Goal: Information Seeking & Learning: Stay updated

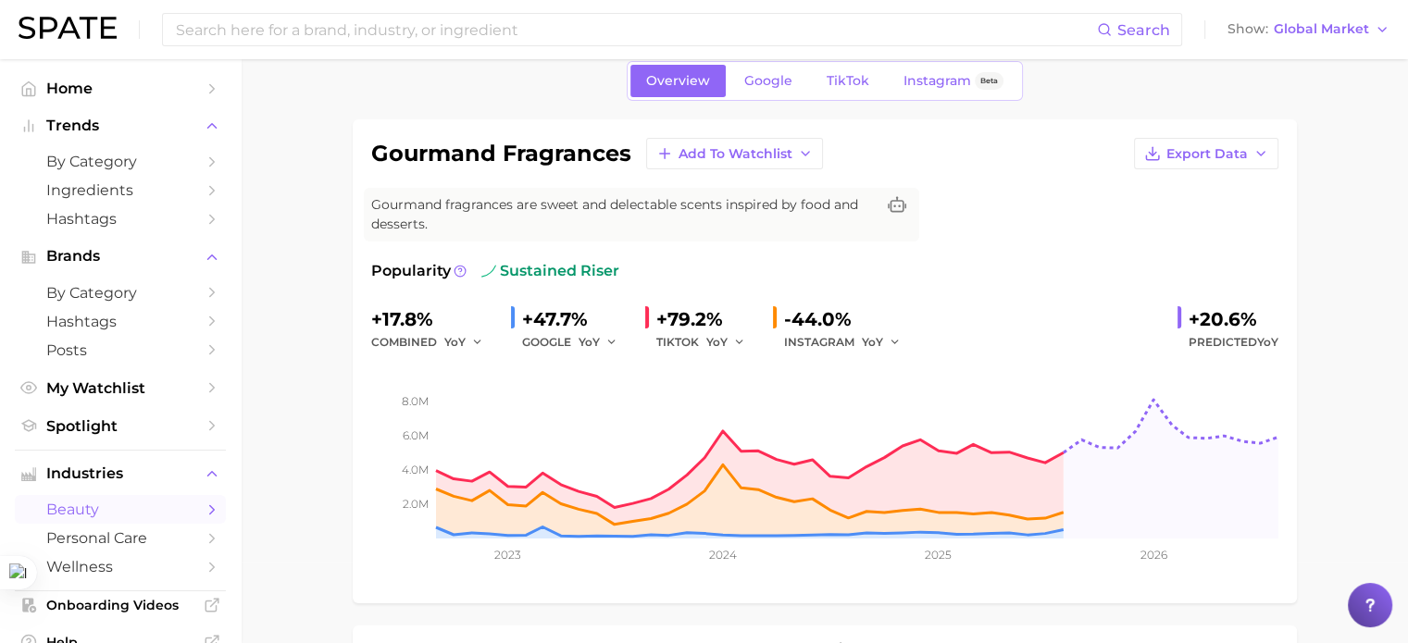
click at [103, 32] on img at bounding box center [68, 28] width 98 height 22
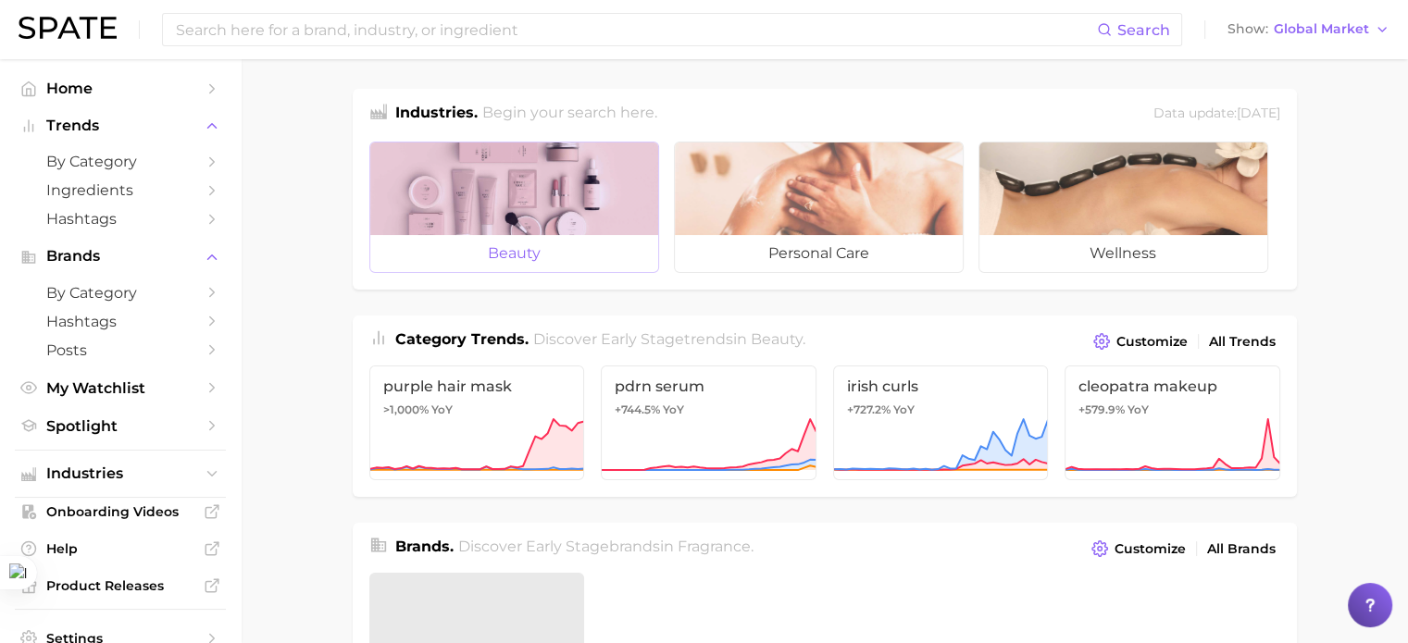
click at [529, 237] on span "beauty" at bounding box center [514, 253] width 288 height 37
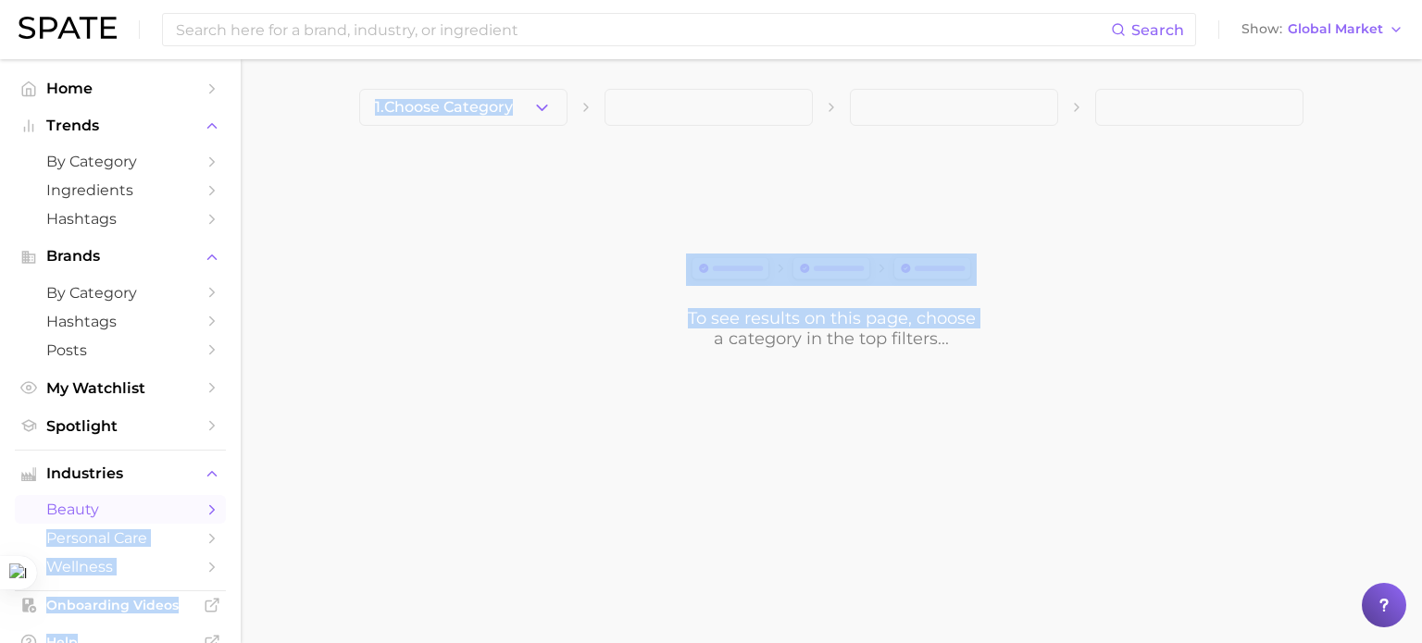
drag, startPoint x: 241, startPoint y: 347, endPoint x: 240, endPoint y: 384, distance: 37.0
click at [235, 441] on div "Search Show Global Market Home Trends by Category Ingredients Hashtags Brands b…" at bounding box center [711, 250] width 1422 height 382
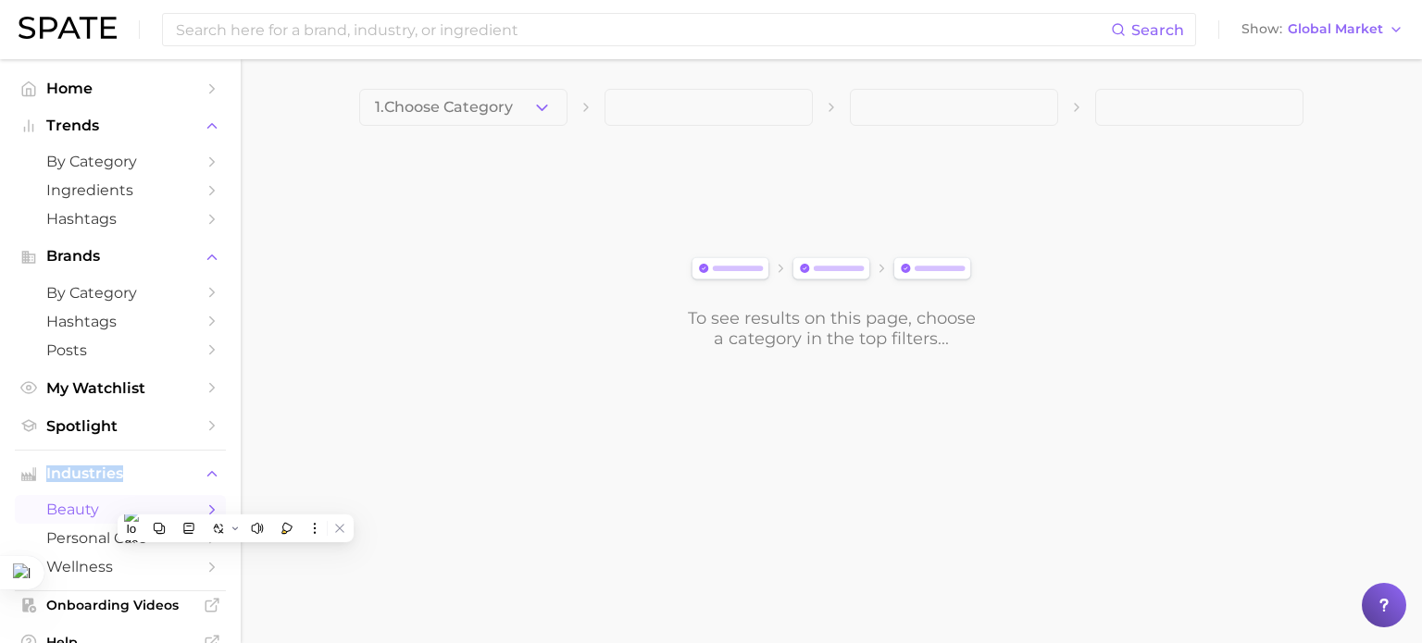
drag, startPoint x: 218, startPoint y: 440, endPoint x: 217, endPoint y: 484, distance: 44.5
click at [217, 484] on nav "Home Trends by Category Ingredients Hashtags Brands by Category Hashtags Posts …" at bounding box center [120, 351] width 241 height 584
click at [98, 100] on link "Home" at bounding box center [120, 88] width 211 height 29
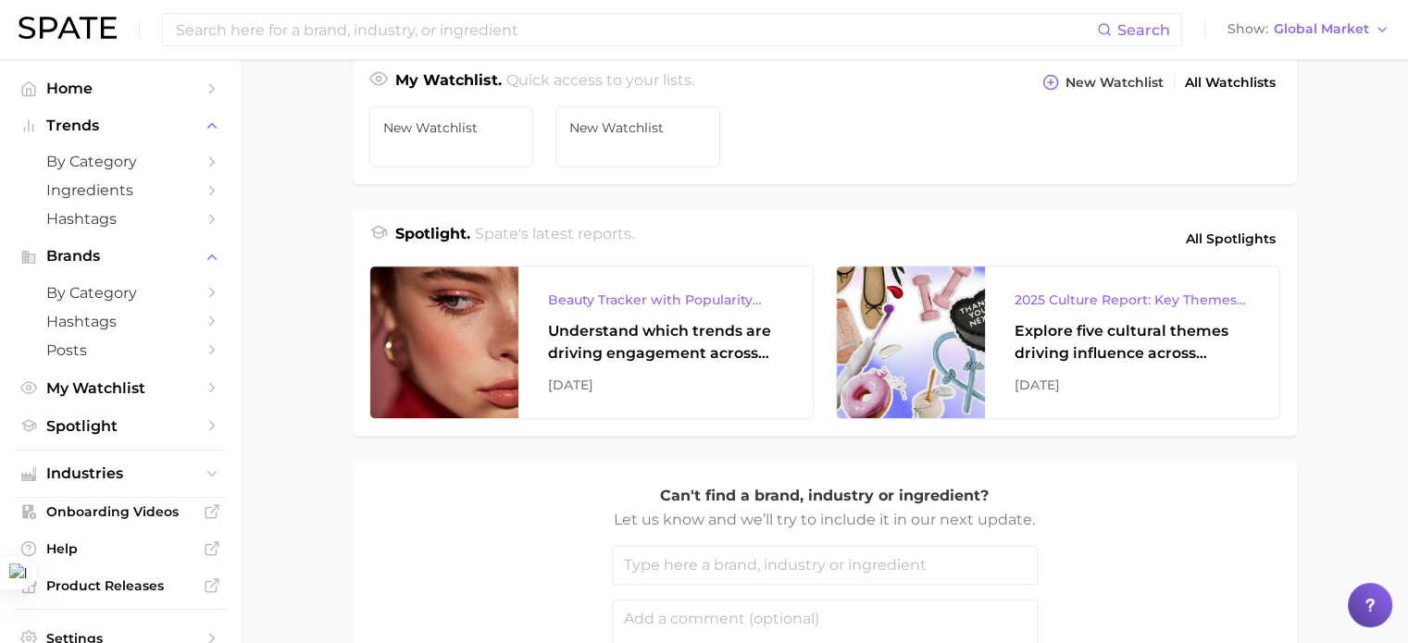
scroll to position [670, 0]
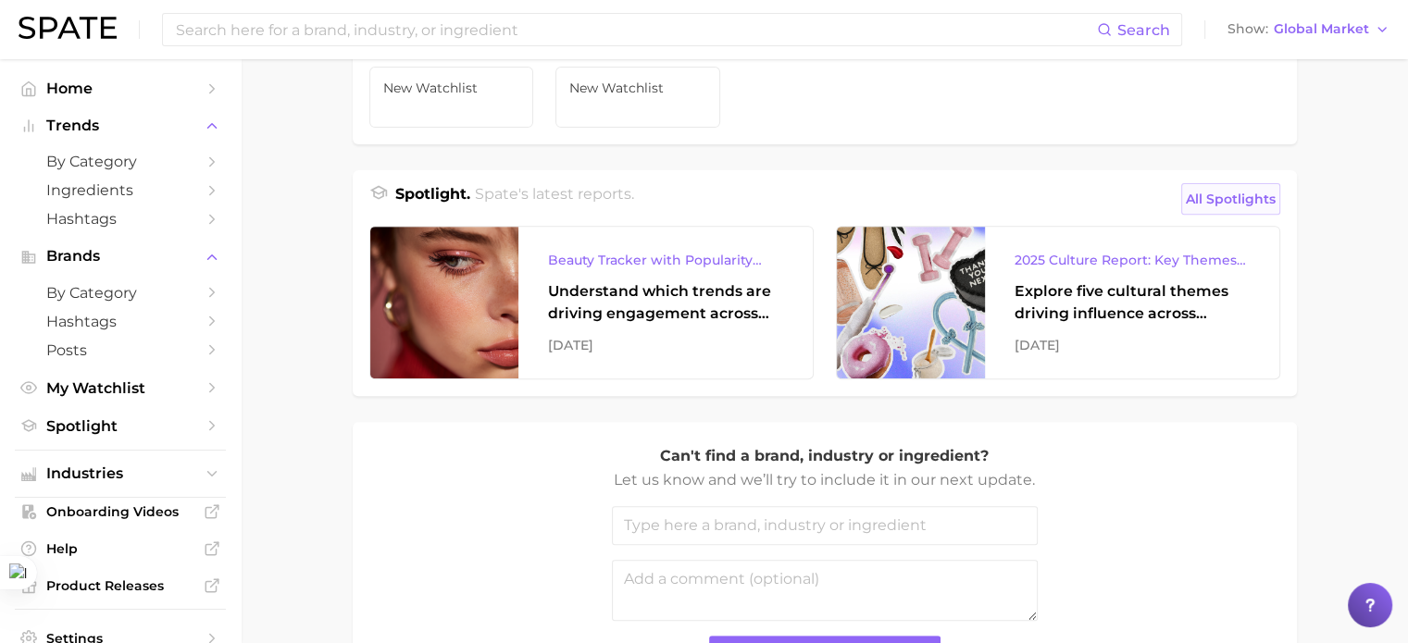
click at [1237, 195] on span "All Spotlights" at bounding box center [1231, 199] width 90 height 22
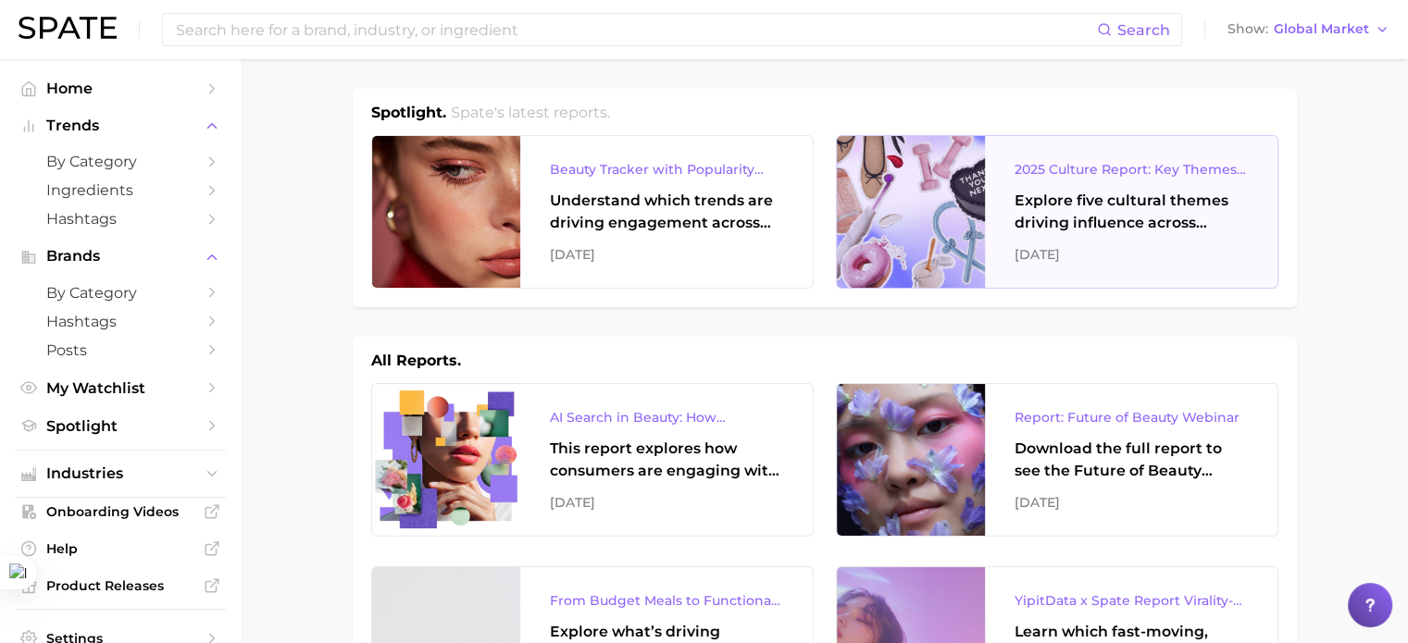
click at [1088, 214] on div "Explore five cultural themes driving influence across beauty, food, and pop cul…" at bounding box center [1130, 212] width 233 height 44
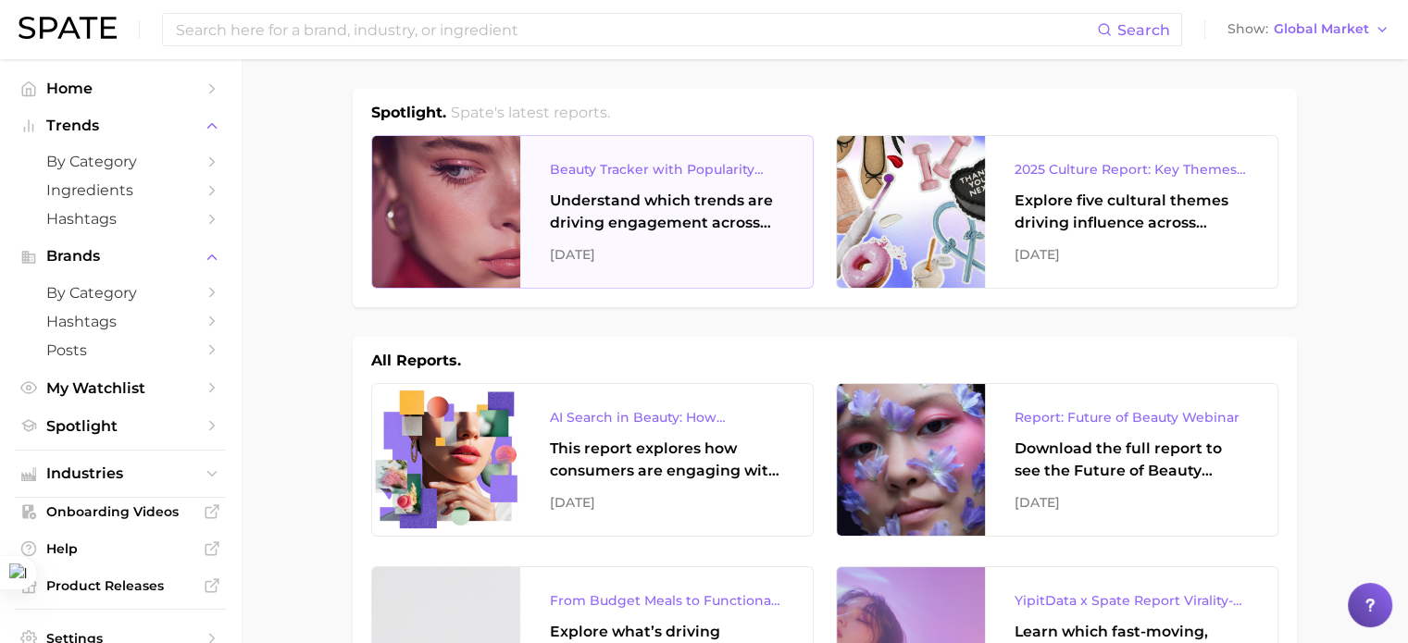
click at [702, 243] on div "[DATE]" at bounding box center [666, 254] width 233 height 22
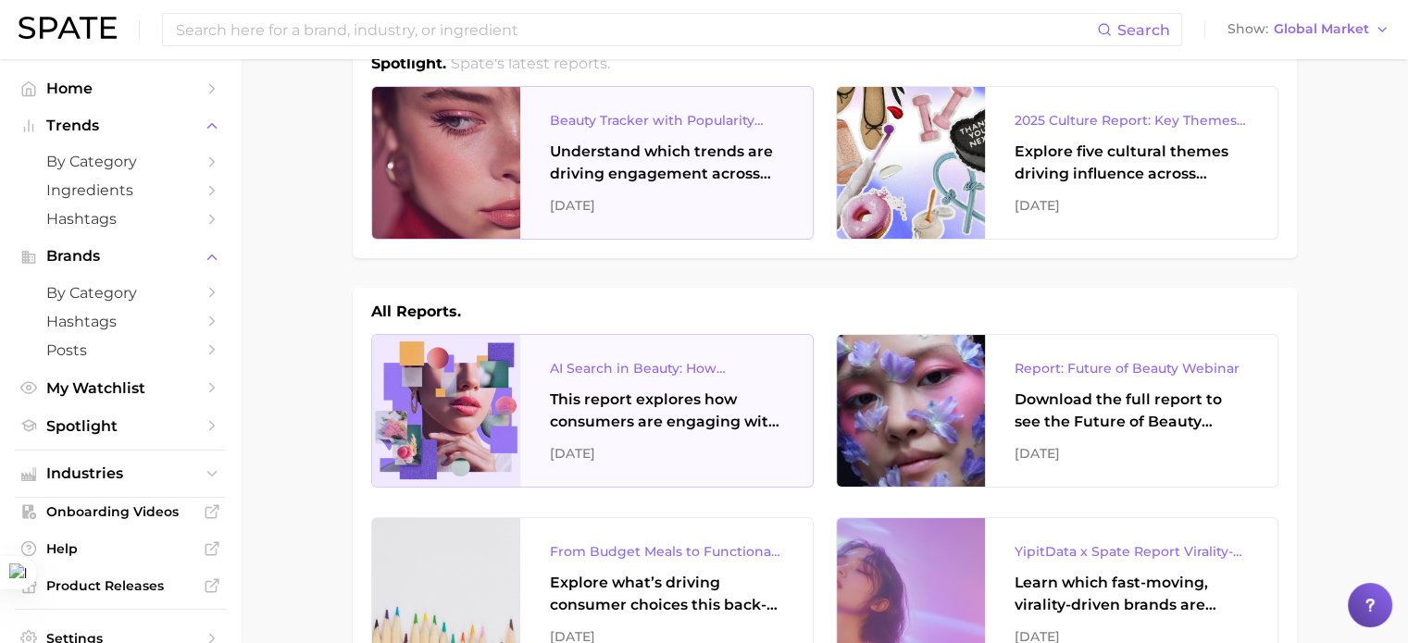
scroll to position [93, 0]
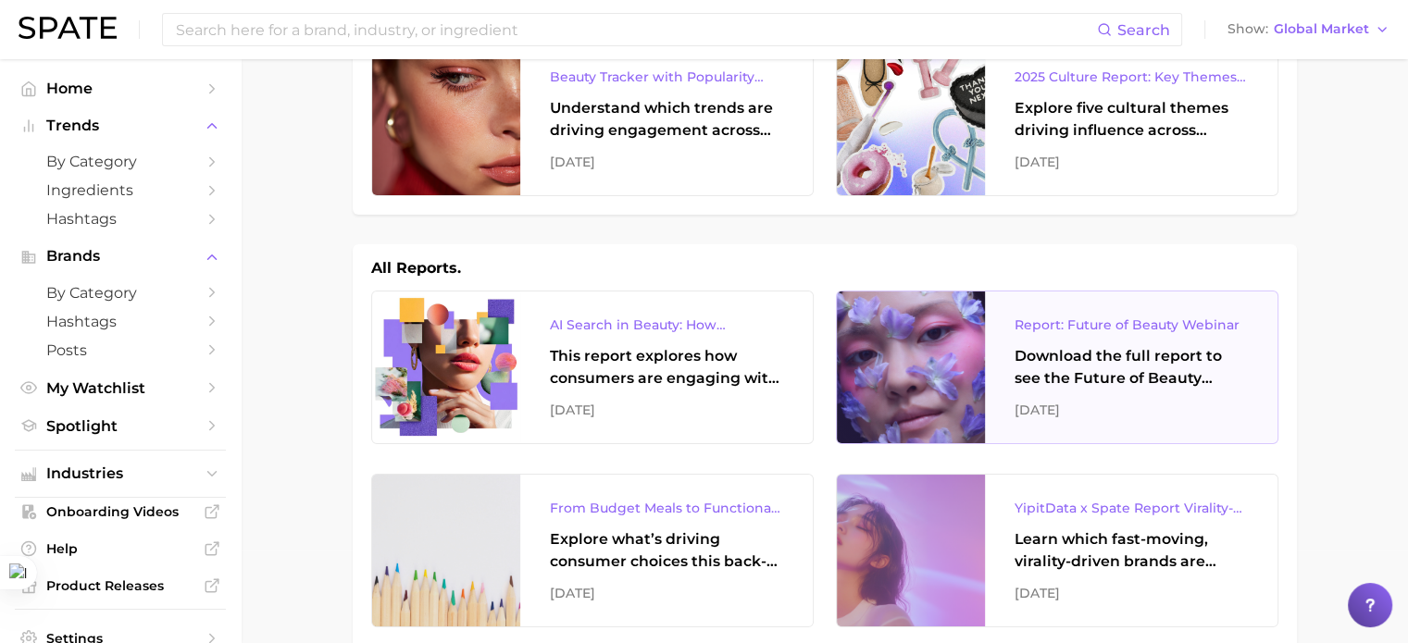
click at [1119, 392] on div "Report: Future of Beauty Webinar Download the full report to see the Future of …" at bounding box center [1131, 368] width 292 height 152
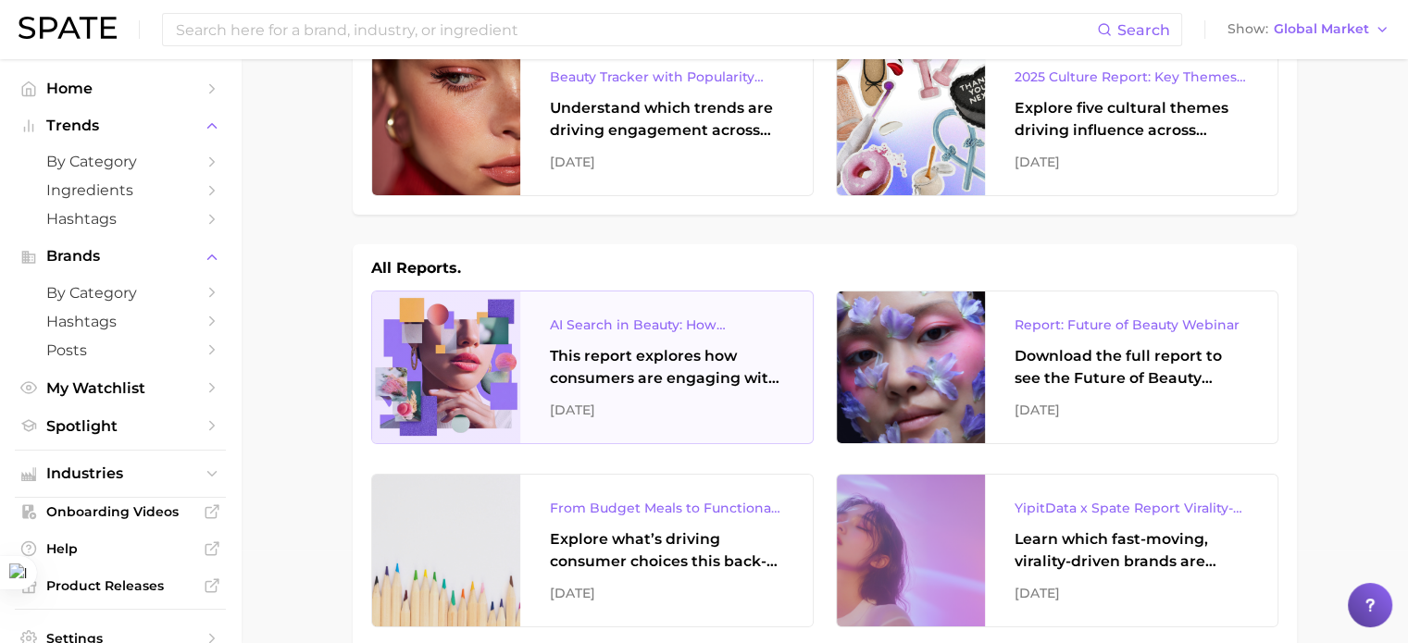
click at [712, 354] on div "This report explores how consumers are engaging with AI-powered search tools — …" at bounding box center [666, 367] width 233 height 44
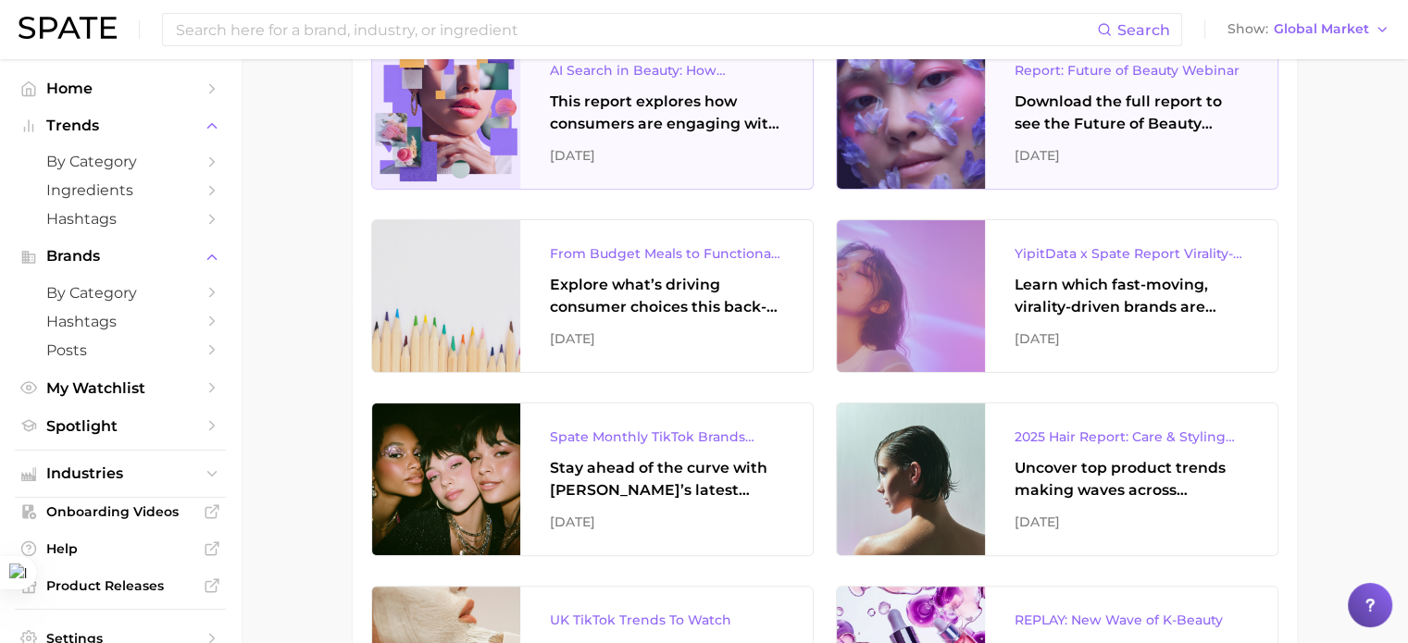
scroll to position [370, 0]
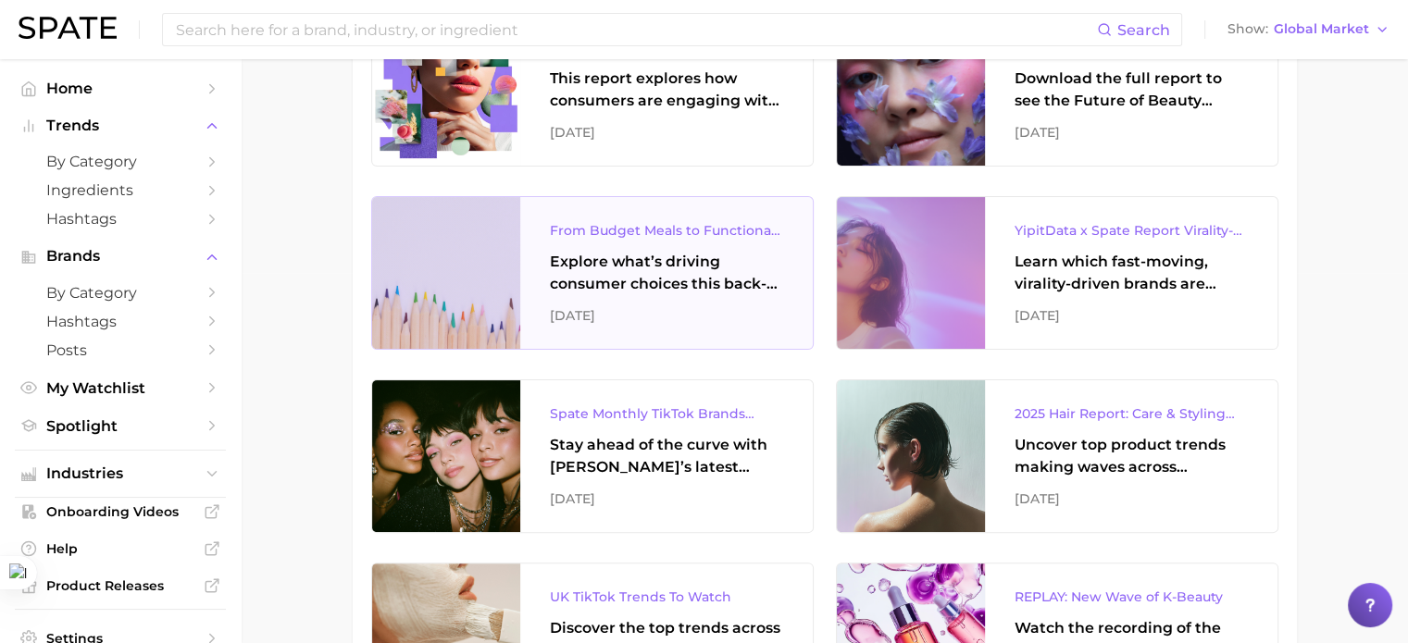
click at [683, 268] on div "Explore what’s driving consumer choices this back-to-school season From budget-…" at bounding box center [666, 273] width 233 height 44
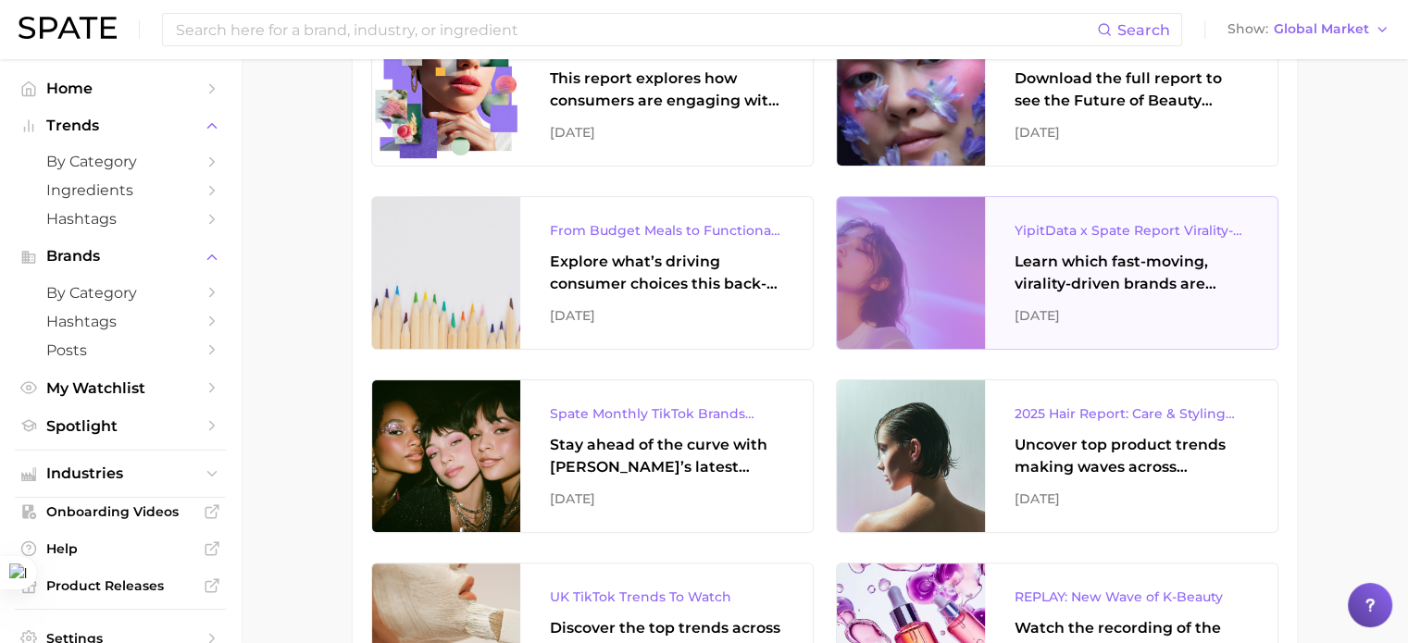
click at [1095, 255] on div "Learn which fast-moving, virality-driven brands are leading the pack, the risks…" at bounding box center [1130, 273] width 233 height 44
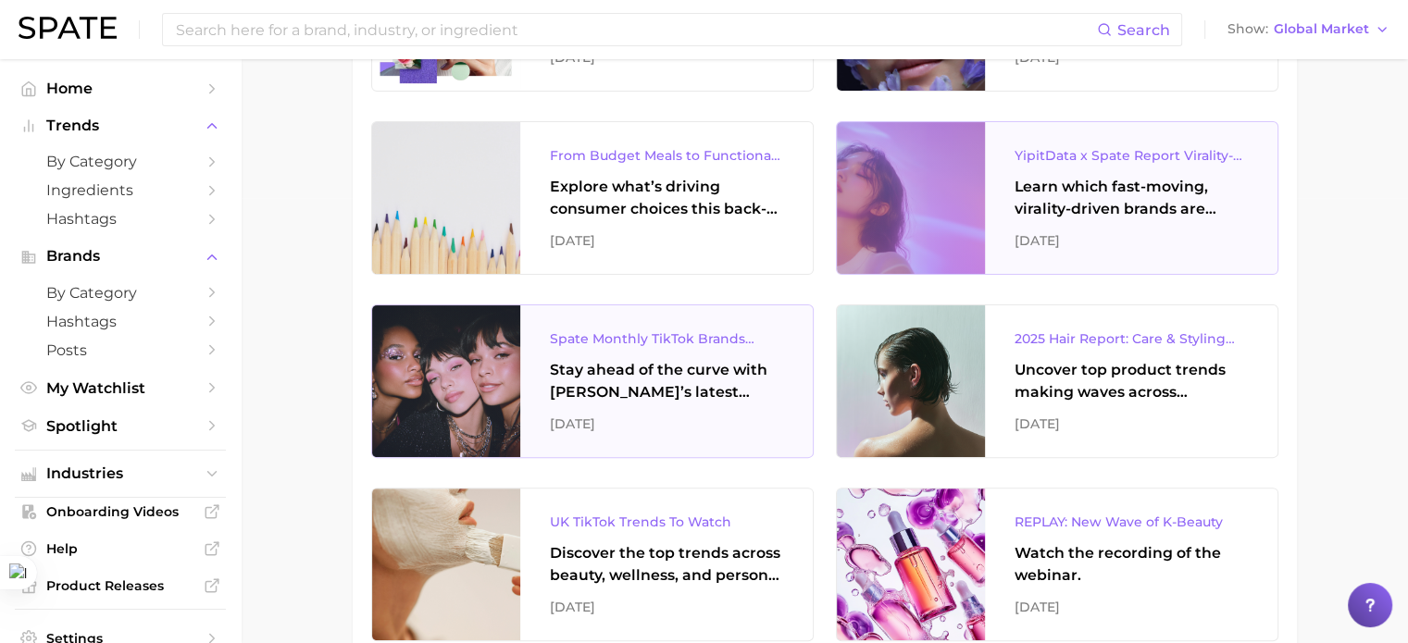
scroll to position [555, 0]
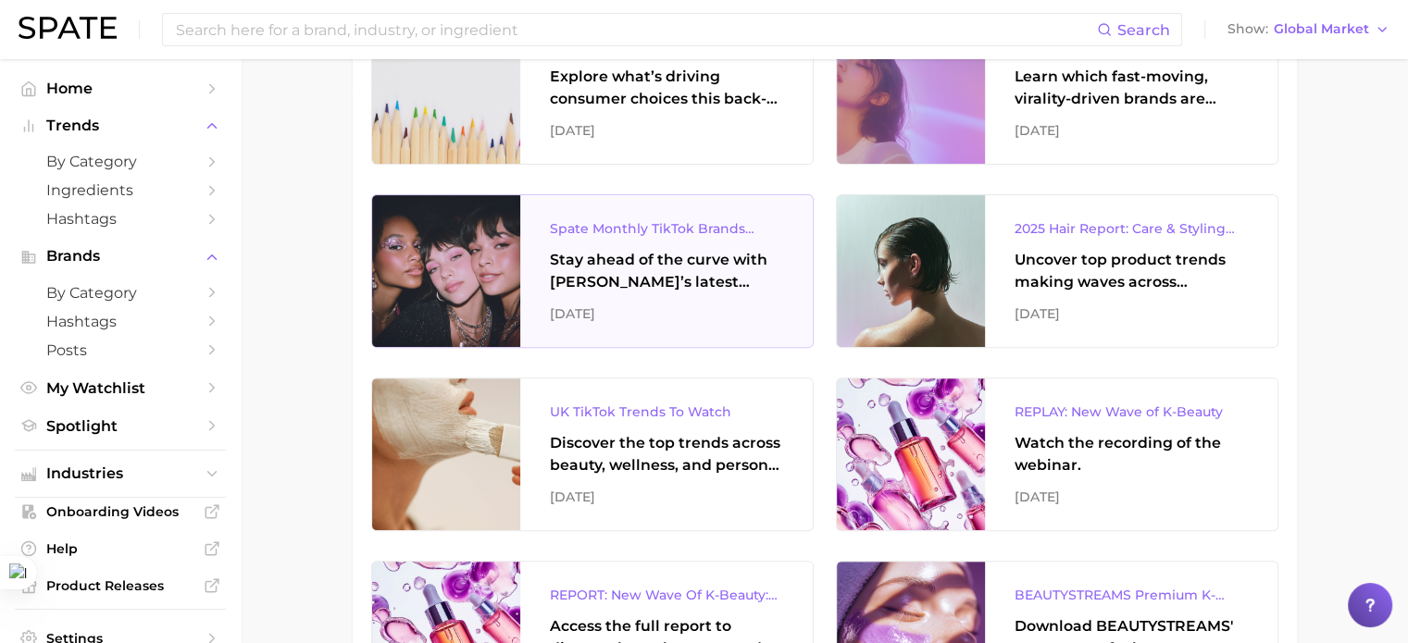
click at [702, 285] on div "Stay ahead of the curve with [PERSON_NAME]’s latest monthly tracker, spotlighti…" at bounding box center [666, 271] width 233 height 44
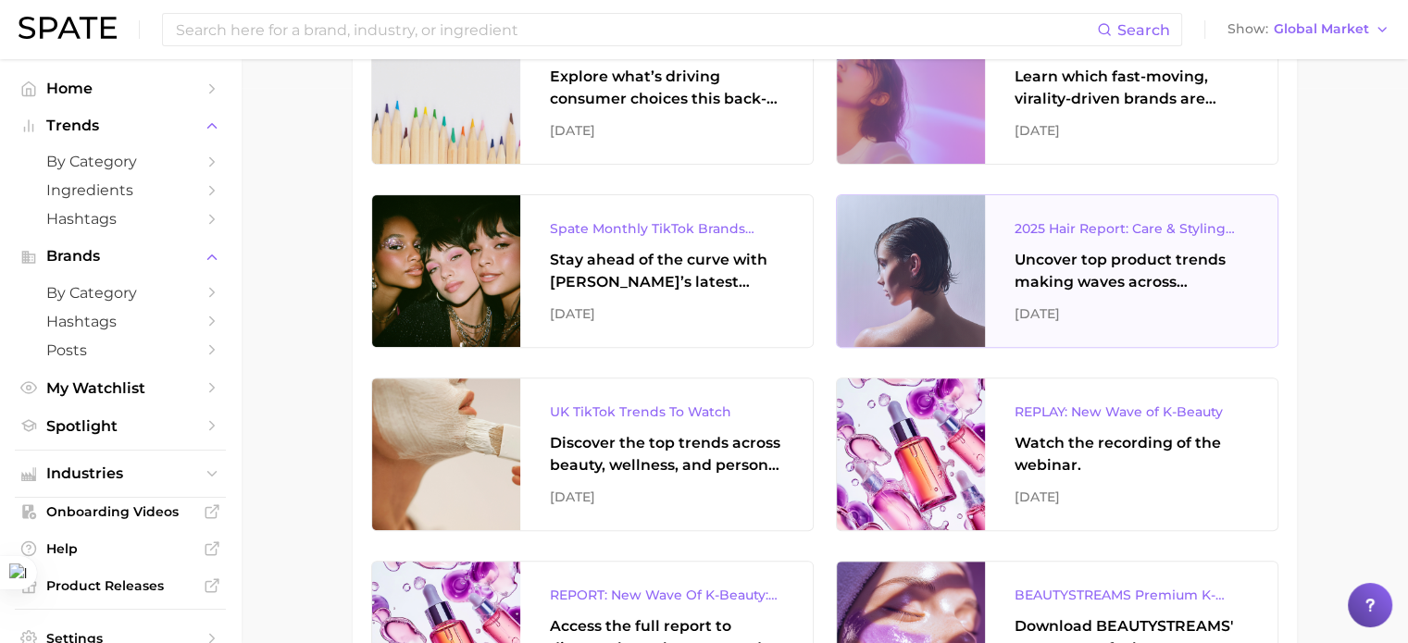
click at [1161, 282] on div "Uncover top product trends making waves across platforms — along with key insig…" at bounding box center [1130, 271] width 233 height 44
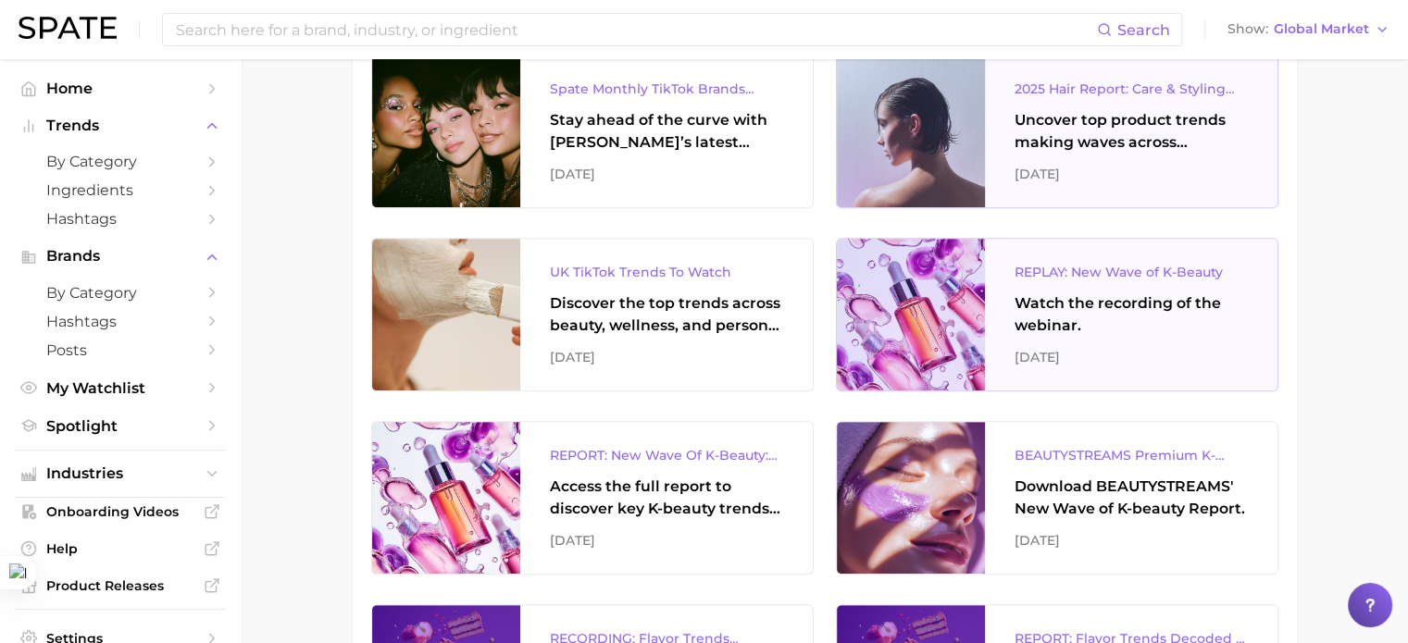
scroll to position [740, 0]
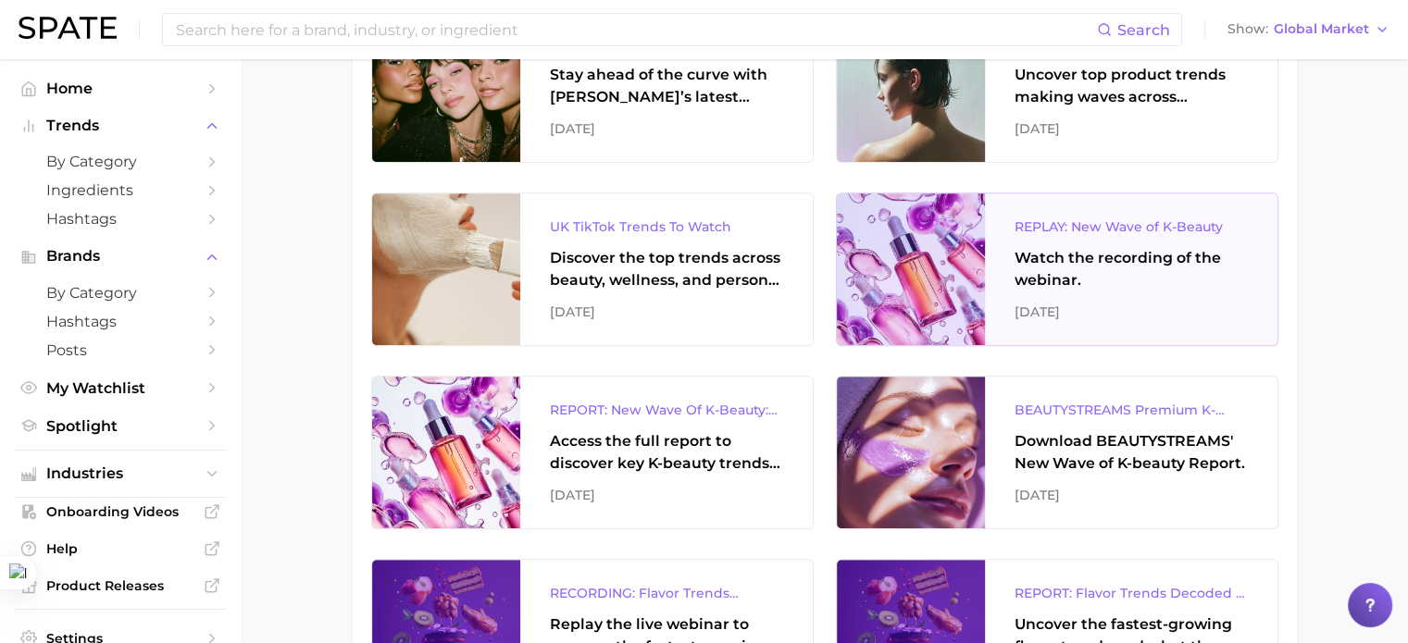
click at [1087, 266] on div "Watch the recording of the webinar." at bounding box center [1130, 269] width 233 height 44
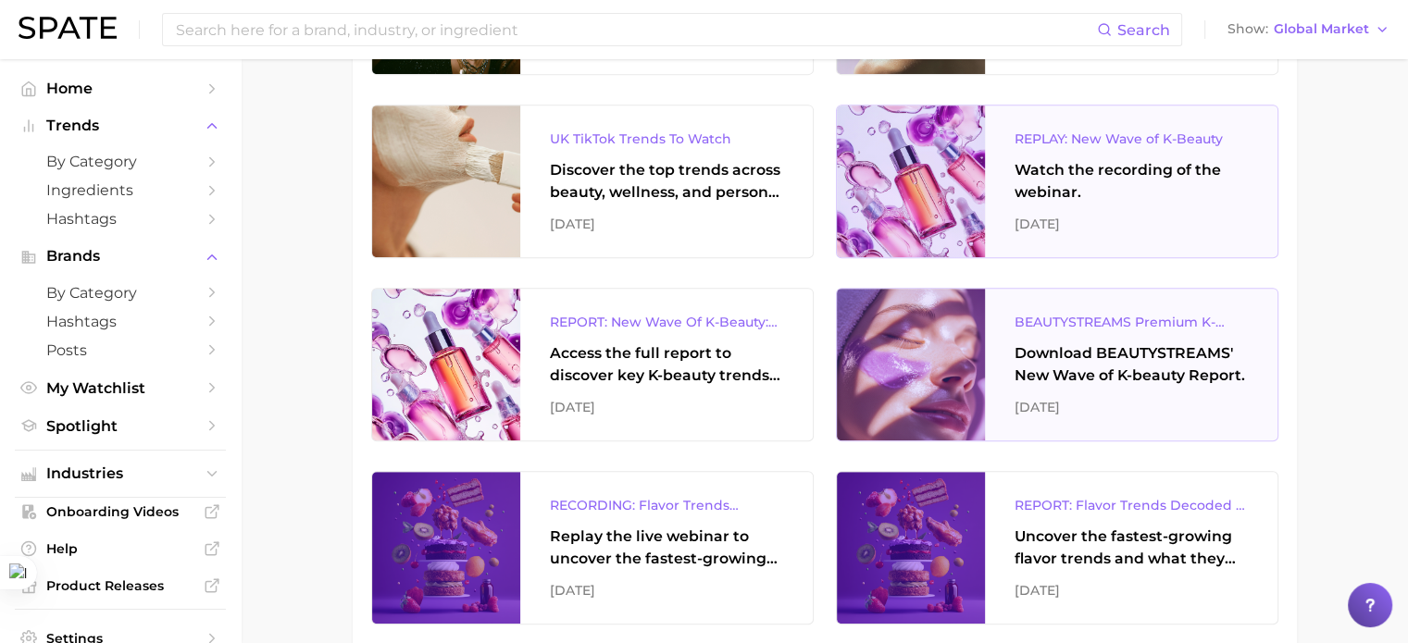
scroll to position [926, 0]
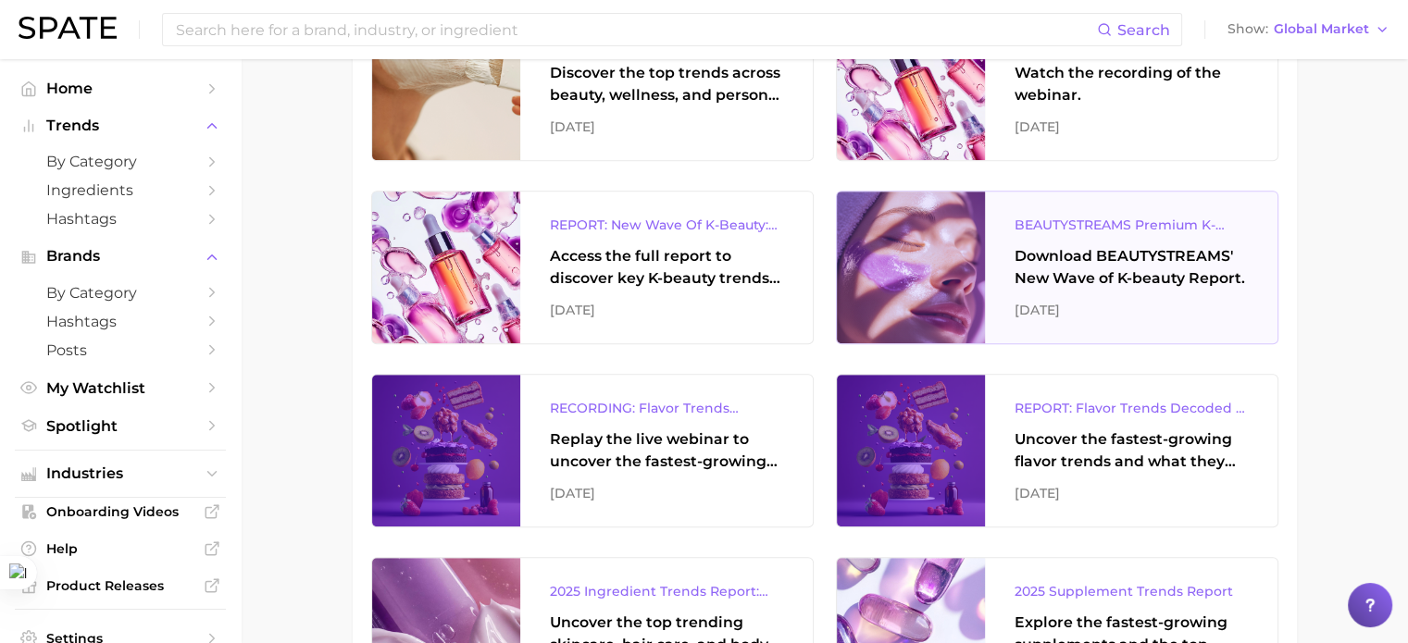
click at [1133, 270] on div "Download BEAUTYSTREAMS' New Wave of K-beauty Report." at bounding box center [1130, 267] width 233 height 44
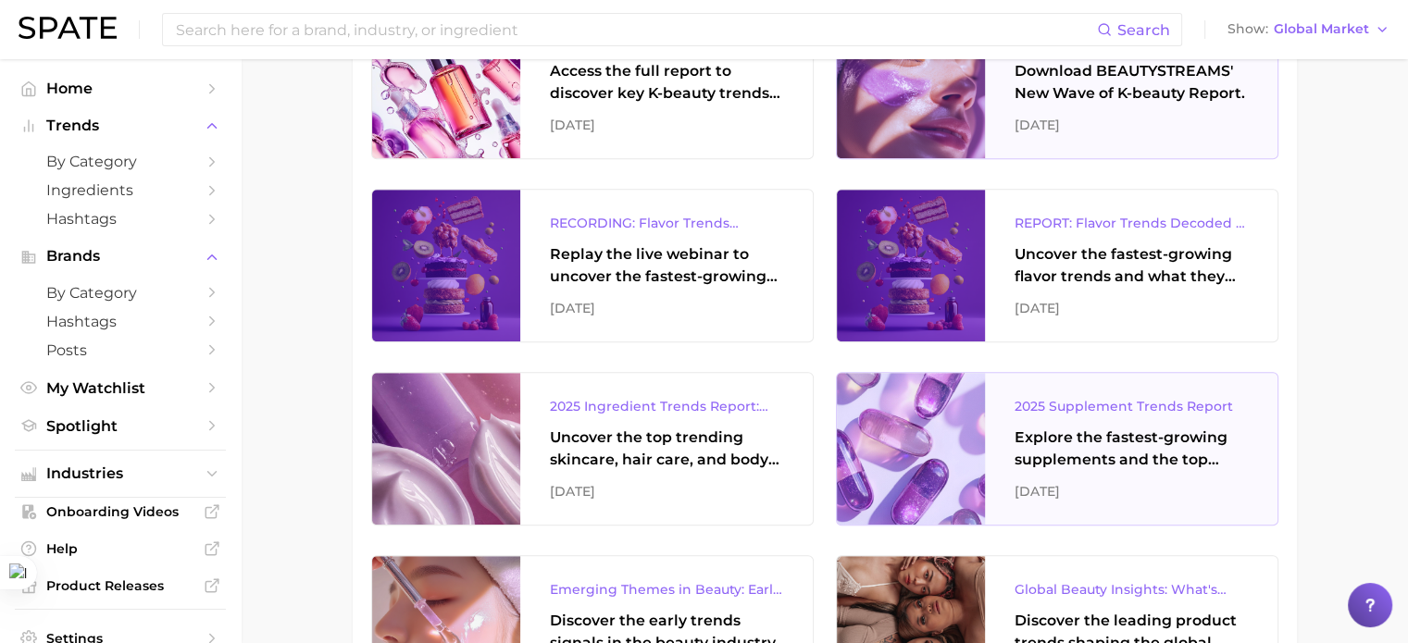
scroll to position [1018, 0]
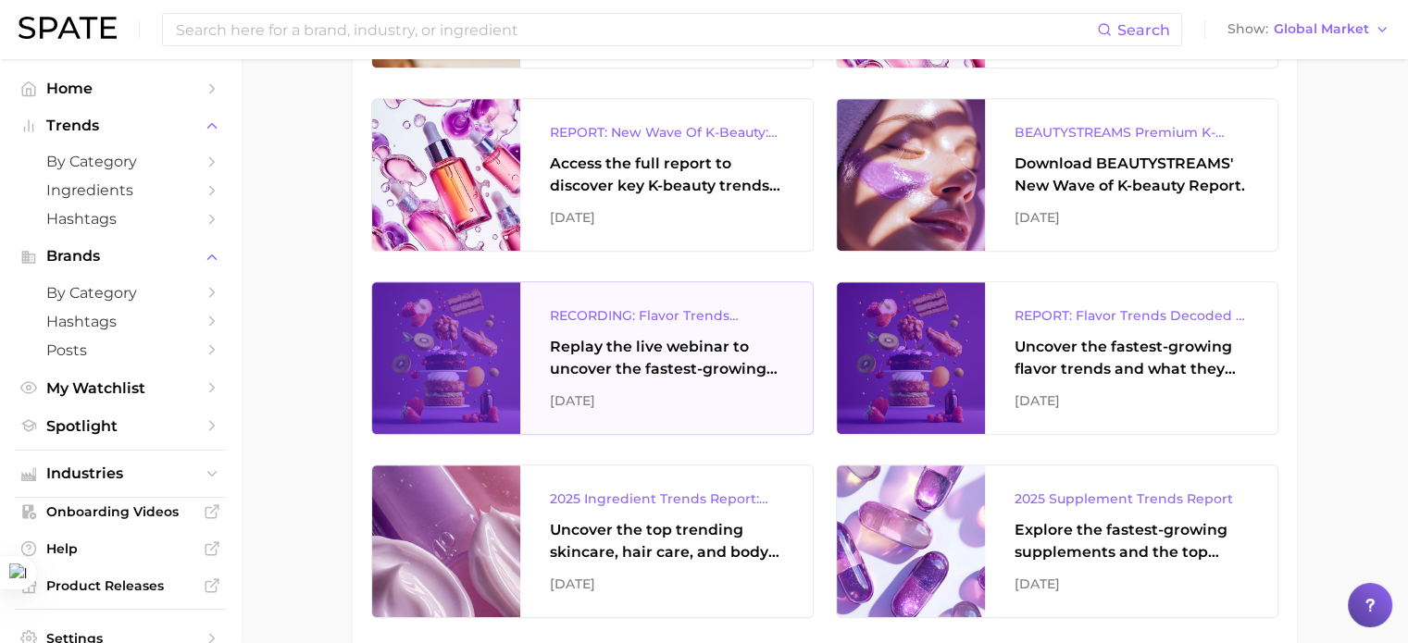
click at [666, 337] on div "Replay the live webinar to uncover the fastest-growing flavor trends and what t…" at bounding box center [666, 358] width 233 height 44
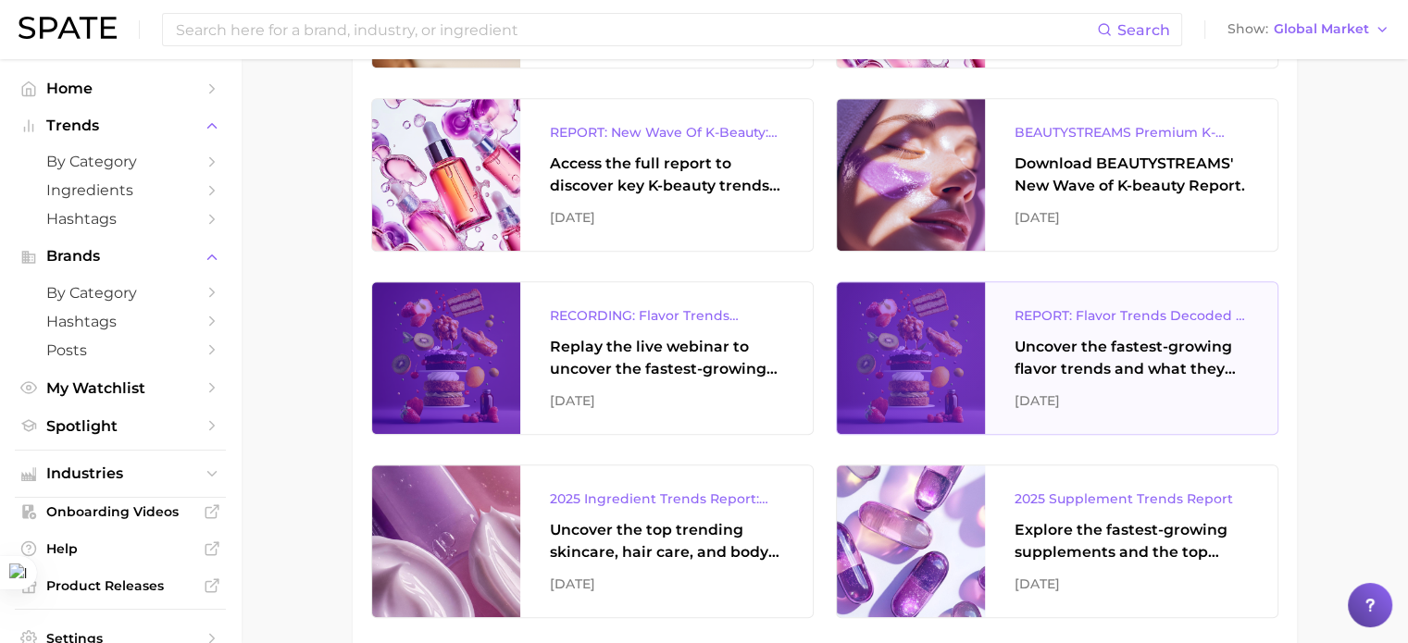
click at [1050, 362] on div "Uncover the fastest-growing flavor trends and what they signal about evolving c…" at bounding box center [1130, 358] width 233 height 44
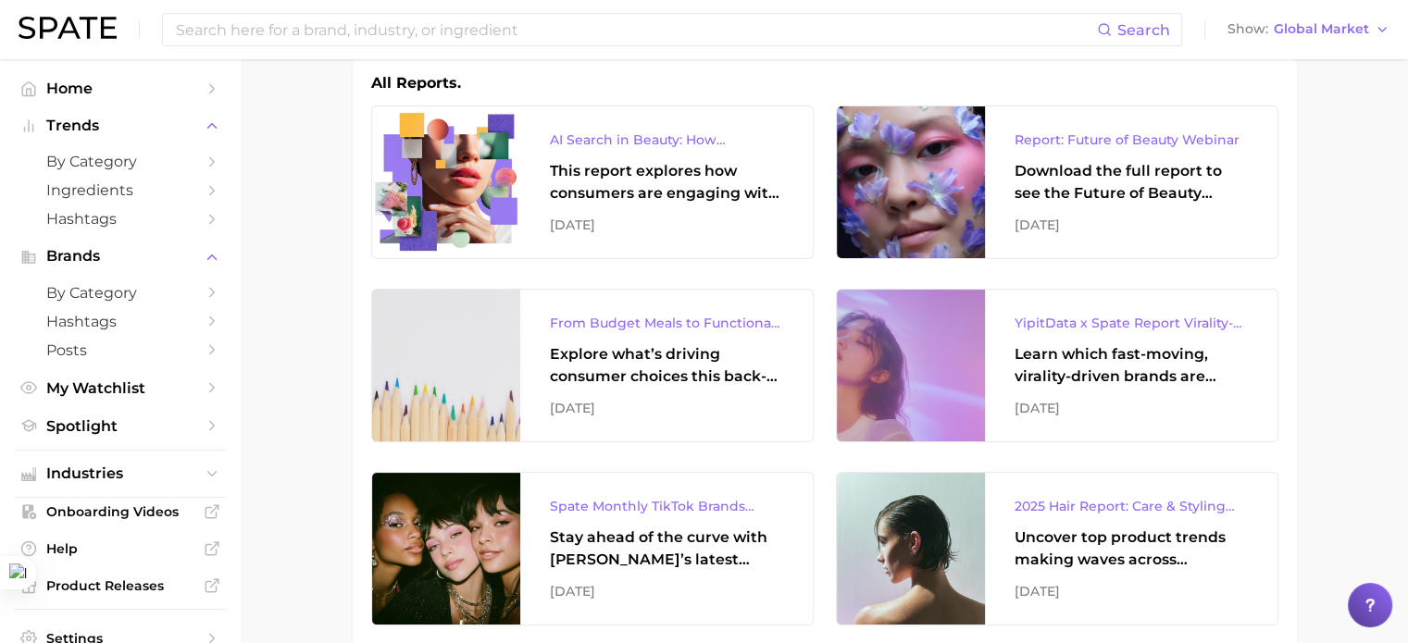
scroll to position [0, 0]
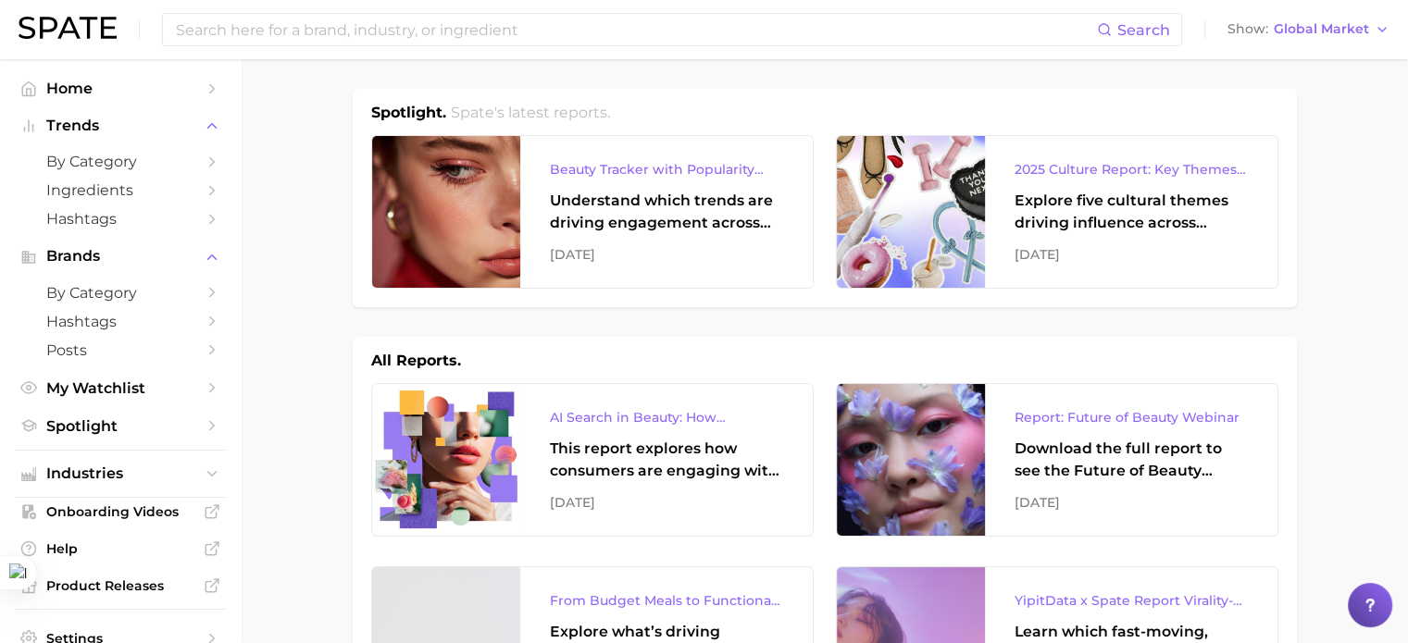
click at [519, 111] on h2 "Spate's latest reports." at bounding box center [530, 113] width 159 height 22
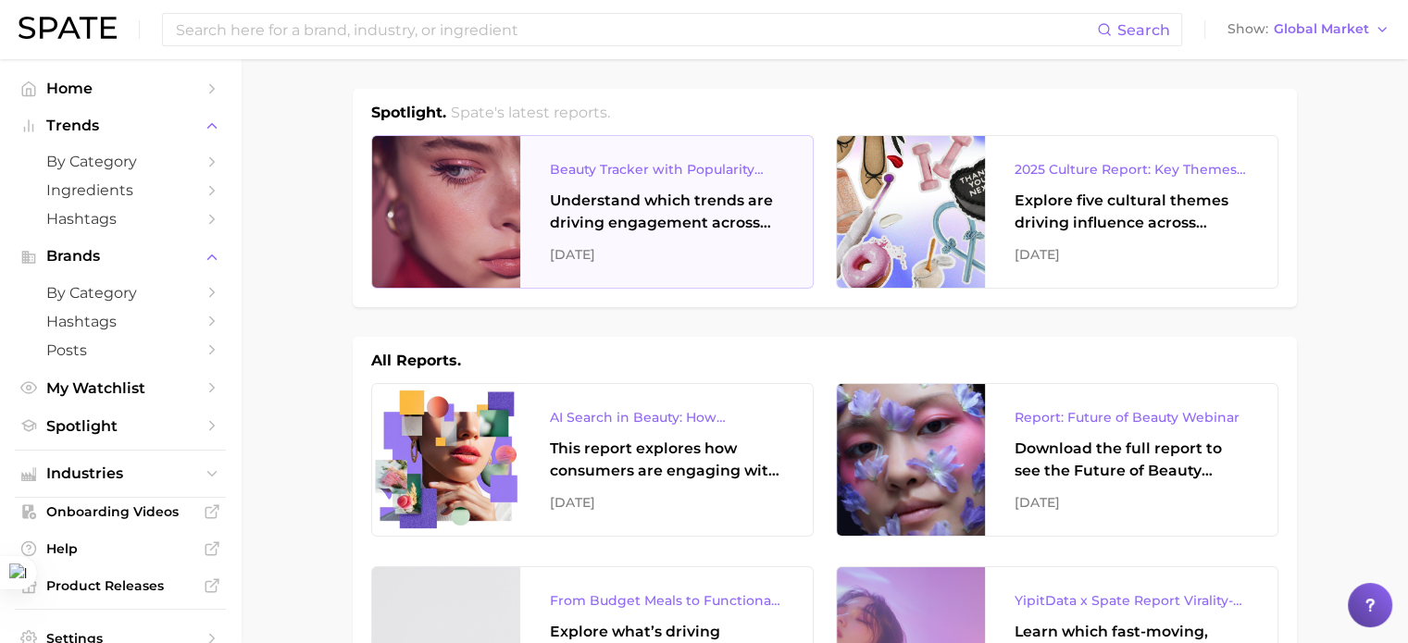
click at [611, 239] on div "Beauty Tracker with Popularity Index Understand which trends are driving engage…" at bounding box center [666, 212] width 292 height 152
